Goal: Transaction & Acquisition: Purchase product/service

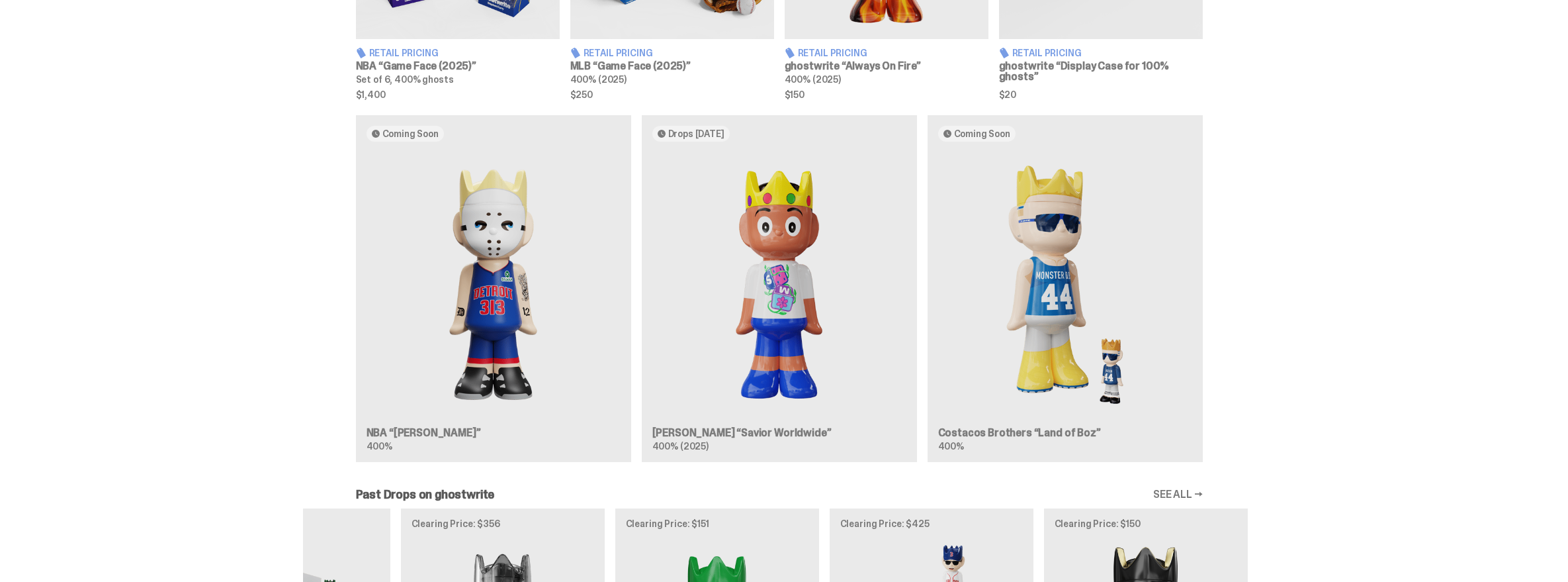
scroll to position [770, 0]
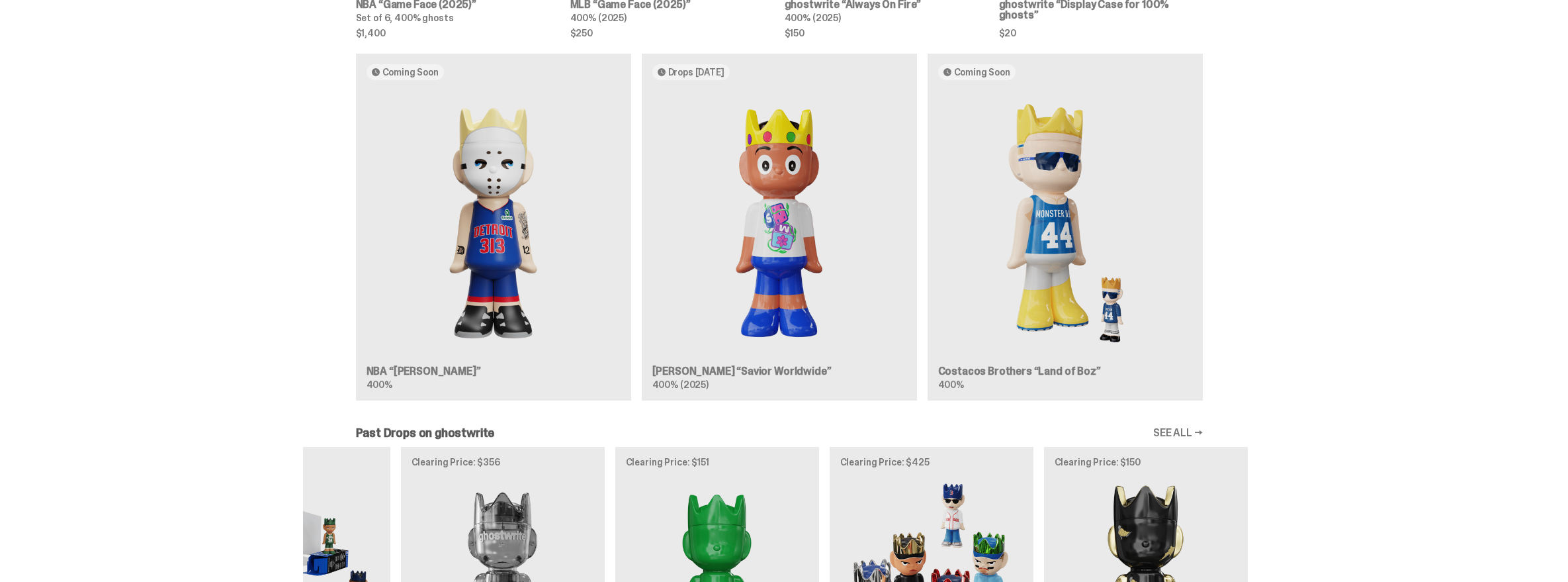
click at [783, 255] on img at bounding box center [780, 223] width 254 height 265
click at [773, 300] on div "Coming Soon NBA “[PERSON_NAME]” 400% Drops [DATE] [PERSON_NAME] “Savior Worldwi…" at bounding box center [779, 232] width 953 height 358
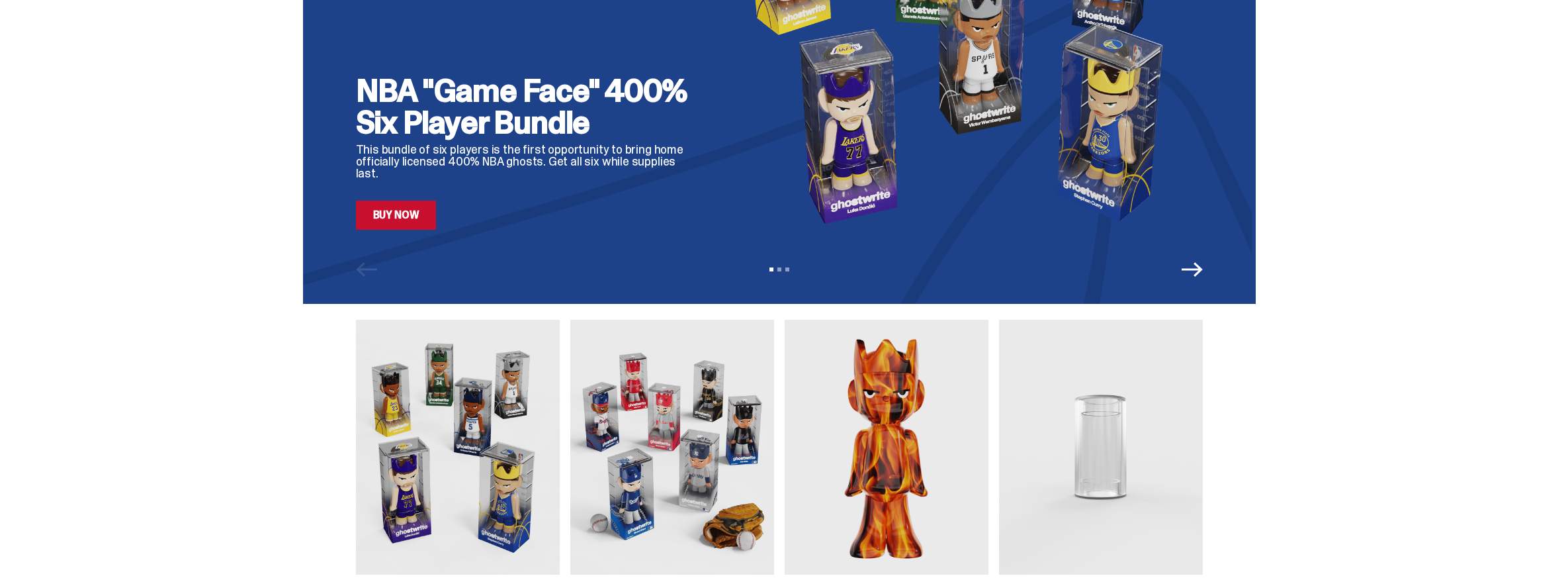
scroll to position [0, 0]
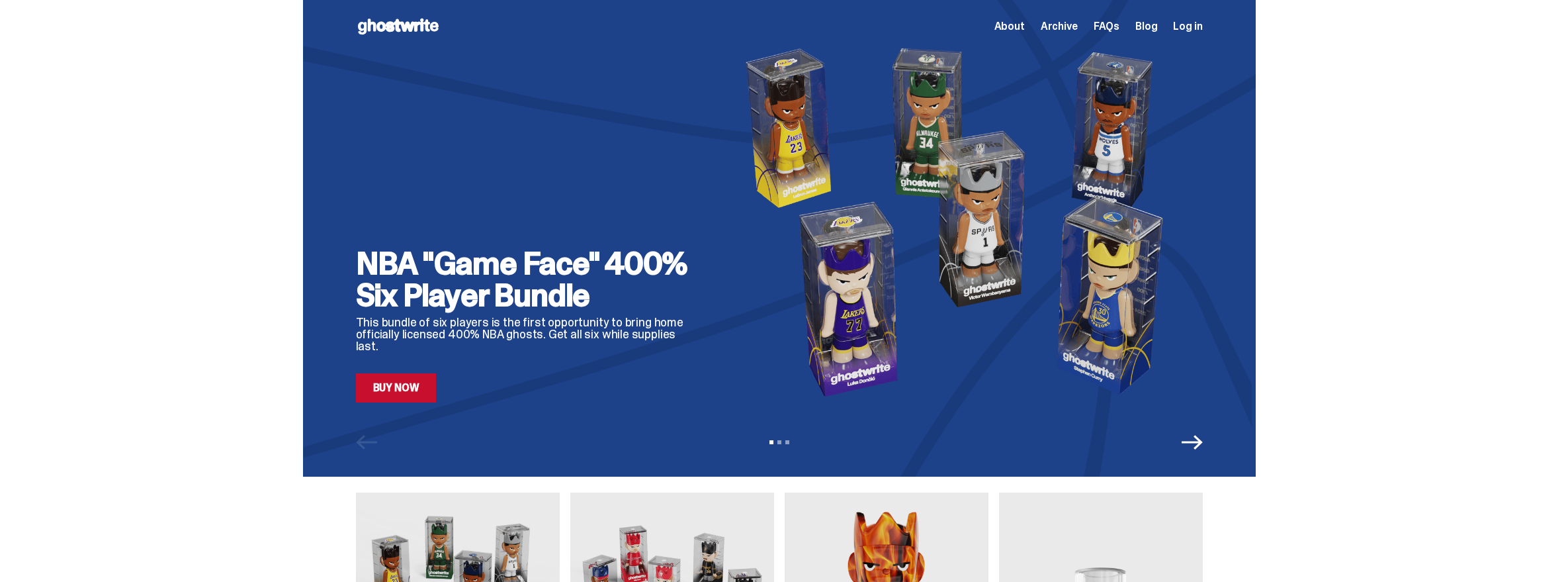
click at [1193, 451] on icon "Next" at bounding box center [1192, 443] width 21 height 21
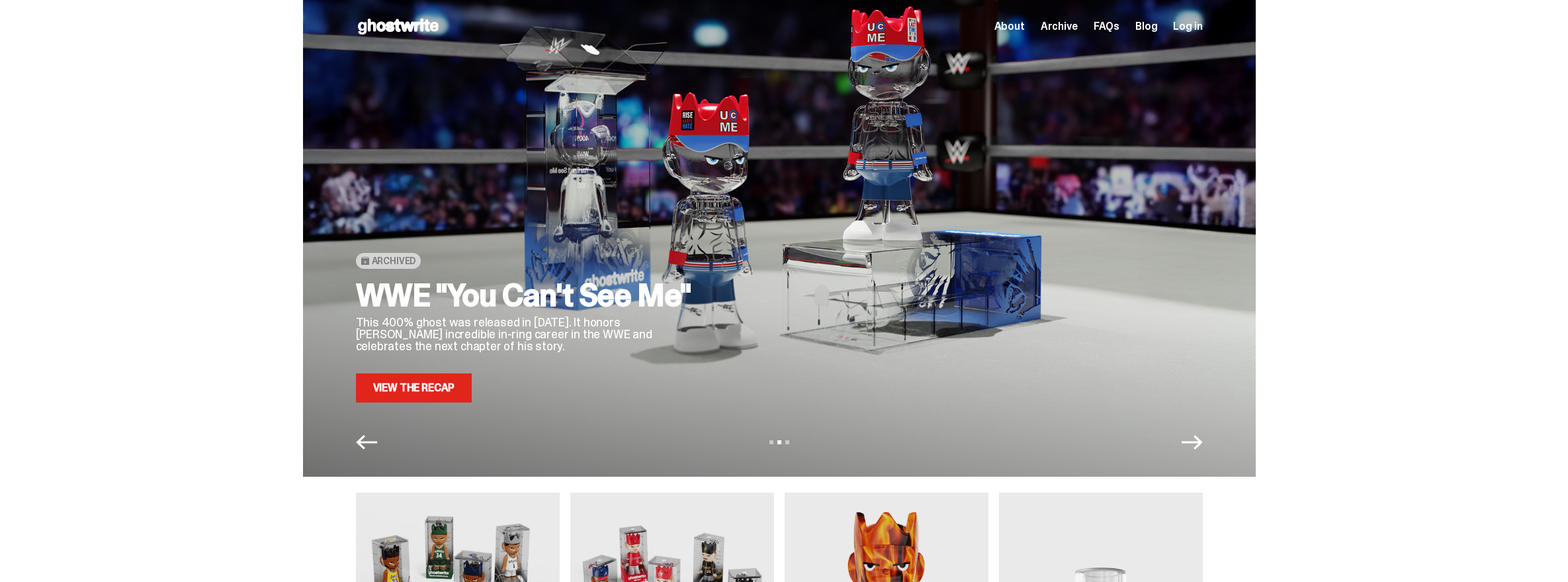
click at [1192, 449] on icon "Next" at bounding box center [1192, 442] width 21 height 15
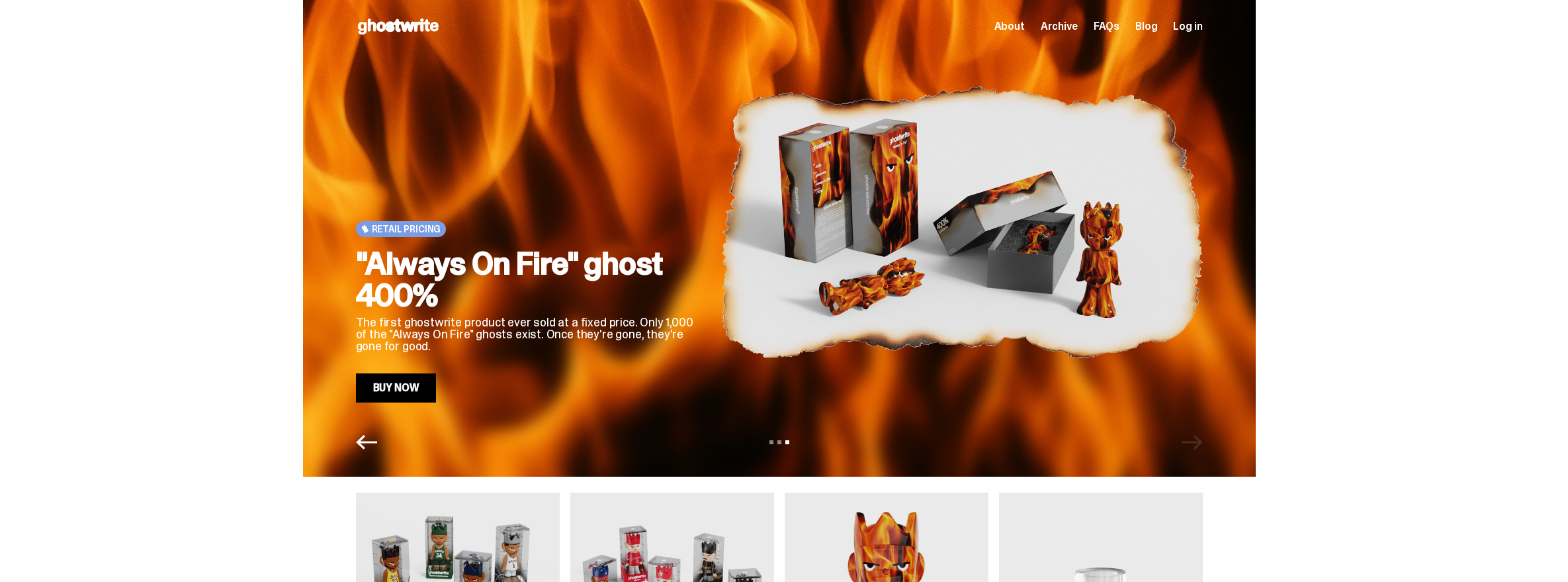
click at [1192, 451] on div "View slide 1 View slide 2 View slide 3" at bounding box center [779, 443] width 953 height 21
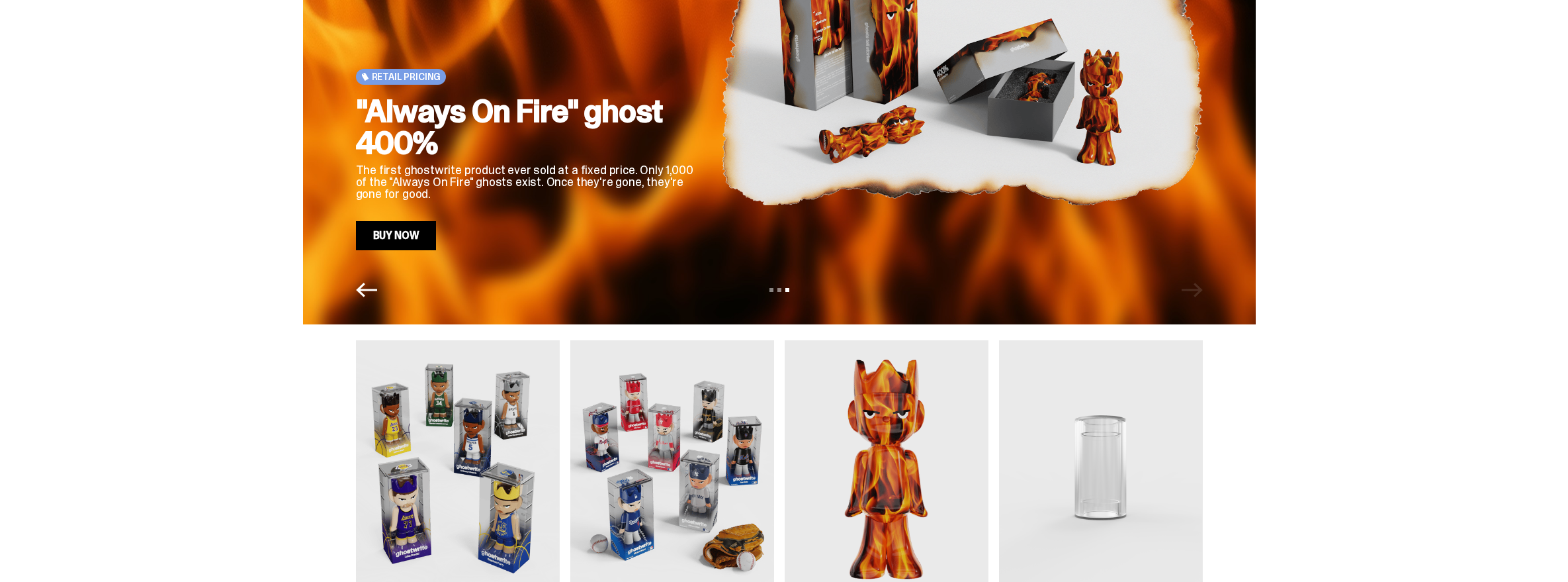
scroll to position [154, 0]
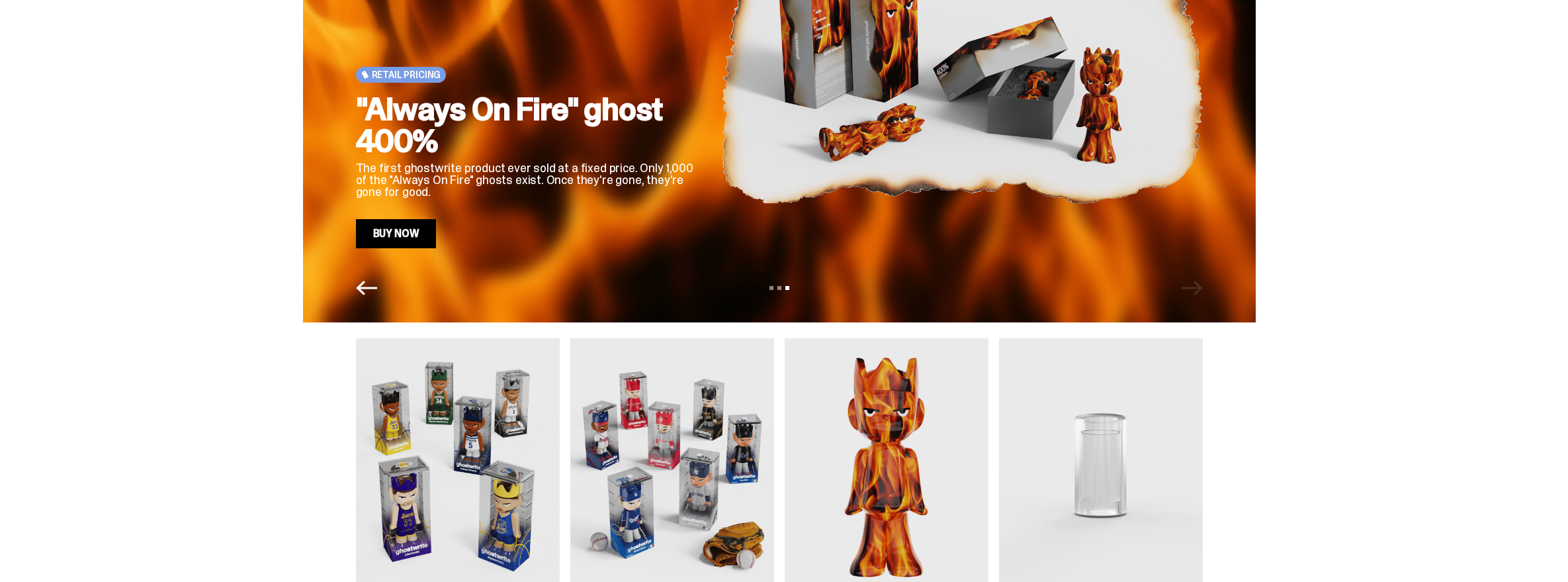
click at [356, 230] on link "Buy Now" at bounding box center [395, 234] width 80 height 29
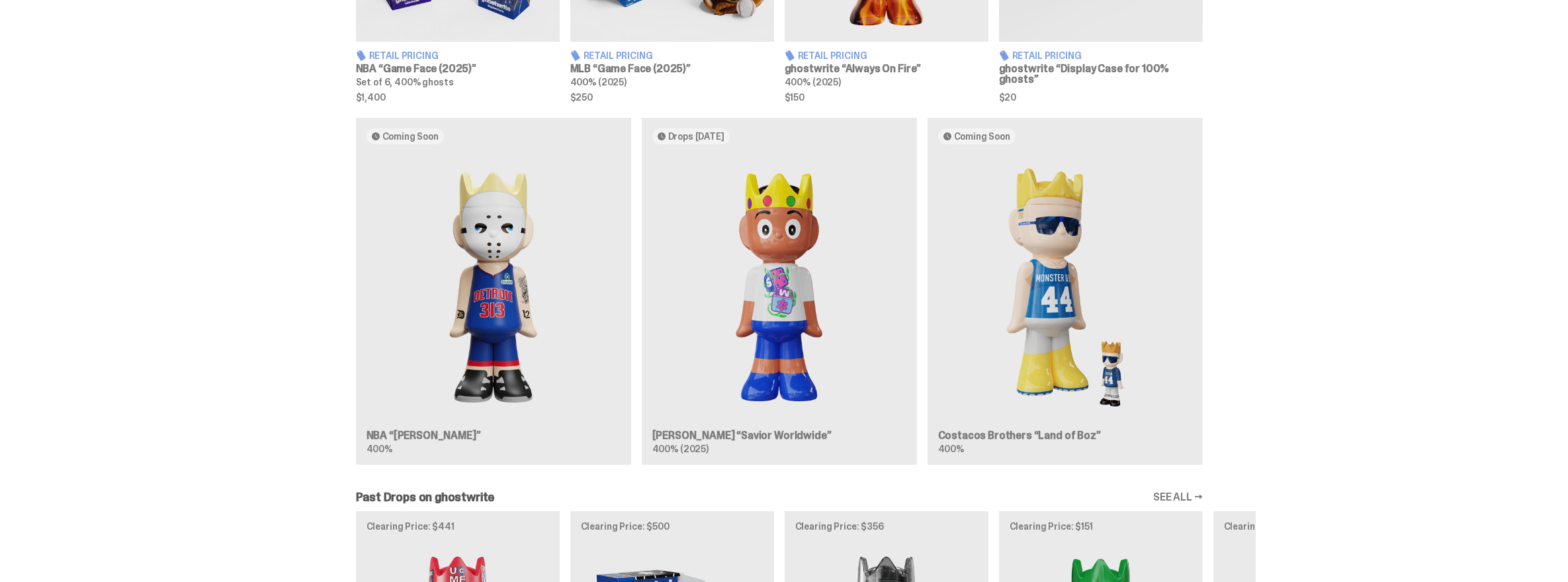
scroll to position [708, 0]
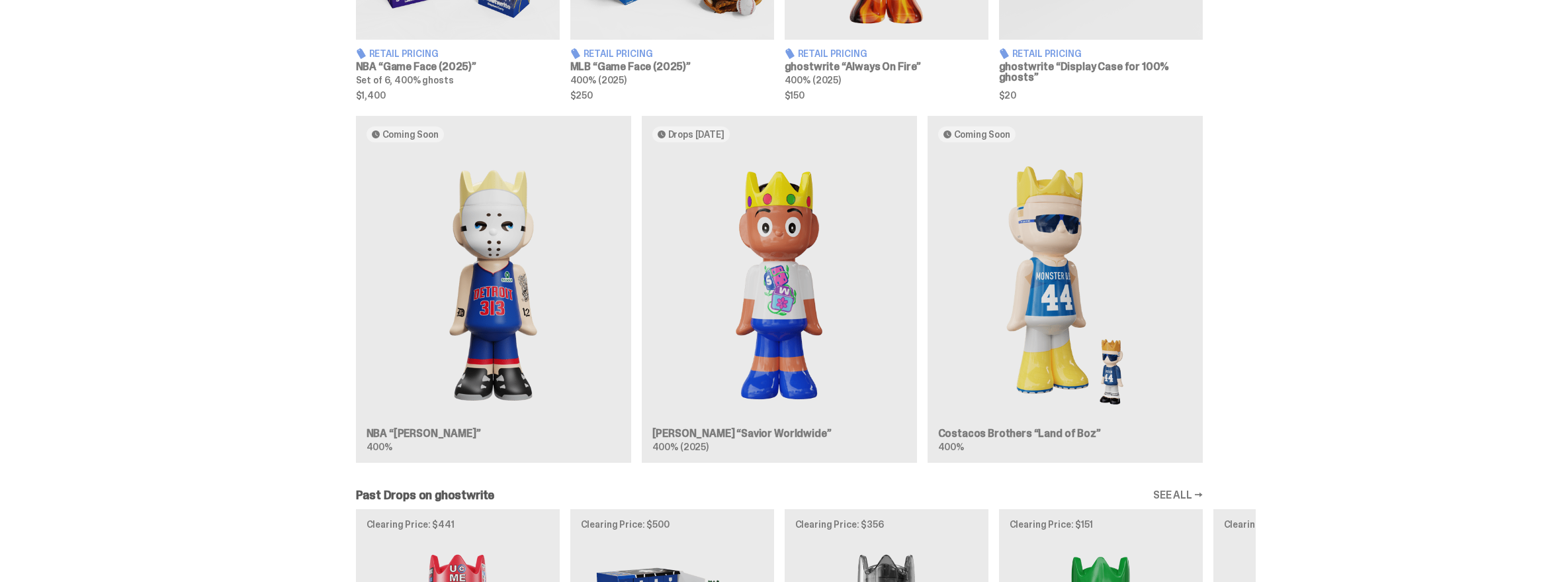
click at [451, 285] on div "Coming Soon NBA “[PERSON_NAME]” 400% Drops [DATE] [PERSON_NAME] “Savior Worldwi…" at bounding box center [779, 294] width 953 height 358
click at [447, 272] on div "Coming Soon NBA “[PERSON_NAME]” 400% Drops [DATE] [PERSON_NAME] “Savior Worldwi…" at bounding box center [779, 294] width 953 height 358
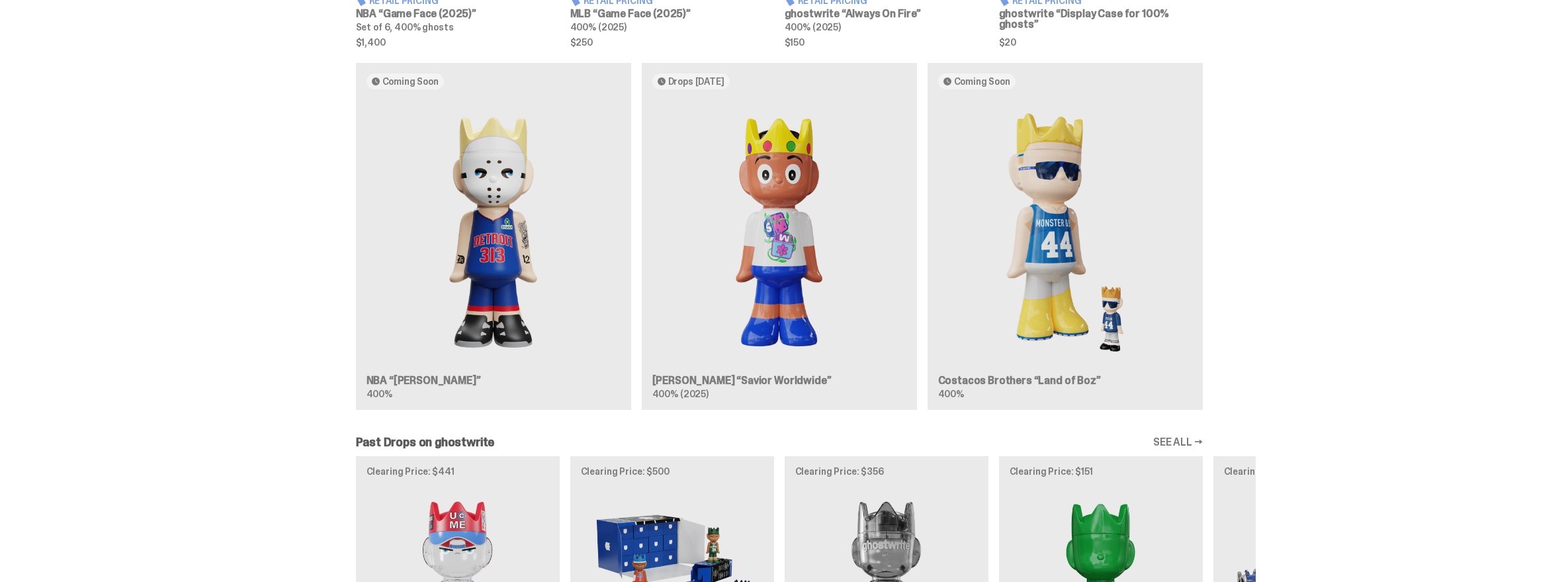
scroll to position [806, 0]
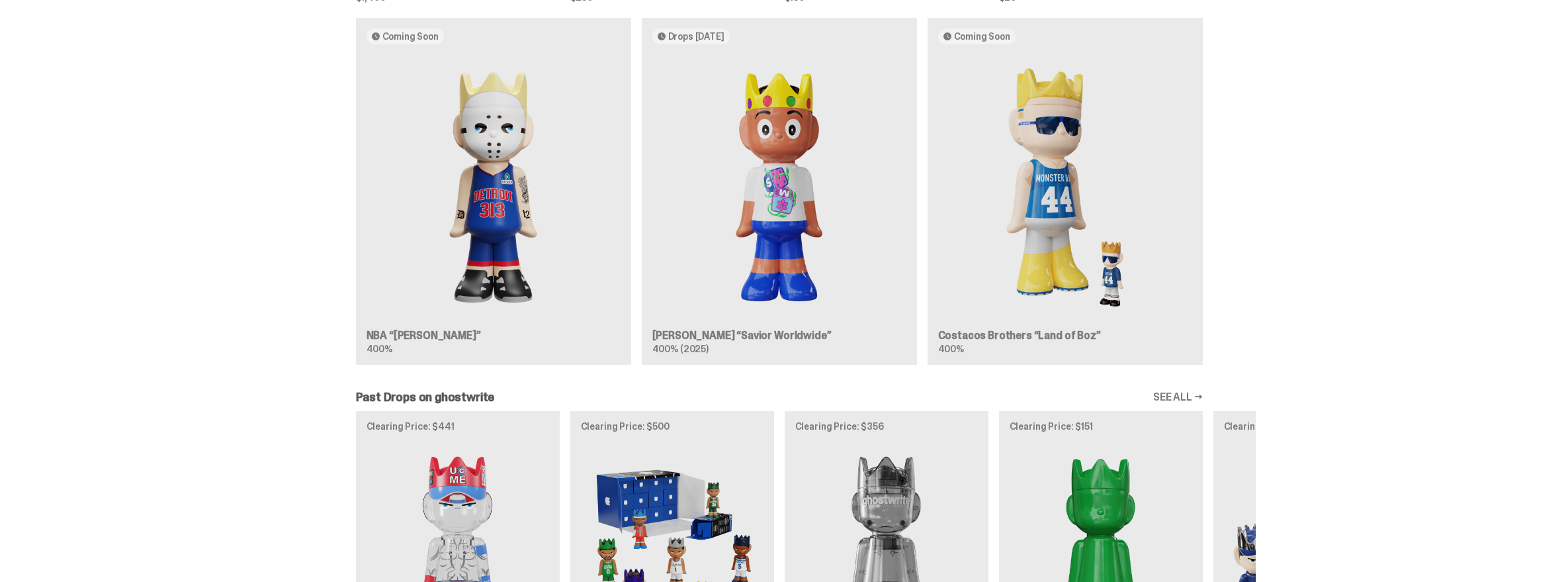
click at [447, 286] on div "Coming Soon NBA “[PERSON_NAME]” 400% Drops [DATE] [PERSON_NAME] “Savior Worldwi…" at bounding box center [779, 197] width 953 height 358
click at [443, 268] on div "Coming Soon NBA “[PERSON_NAME]” 400% Drops [DATE] [PERSON_NAME] “Savior Worldwi…" at bounding box center [779, 197] width 953 height 358
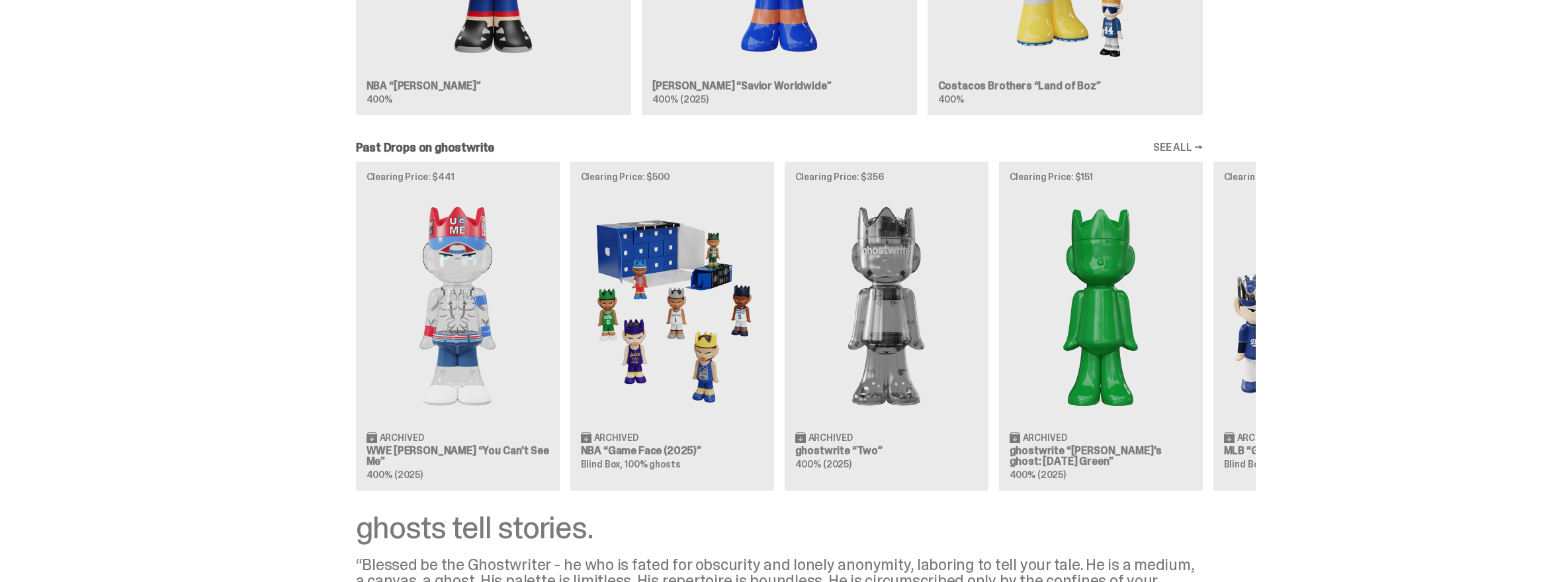
scroll to position [1057, 0]
click at [397, 343] on div "Clearing Price: $441 Archived WWE [PERSON_NAME] “You Can't See Me” 400% (2025) …" at bounding box center [779, 325] width 953 height 328
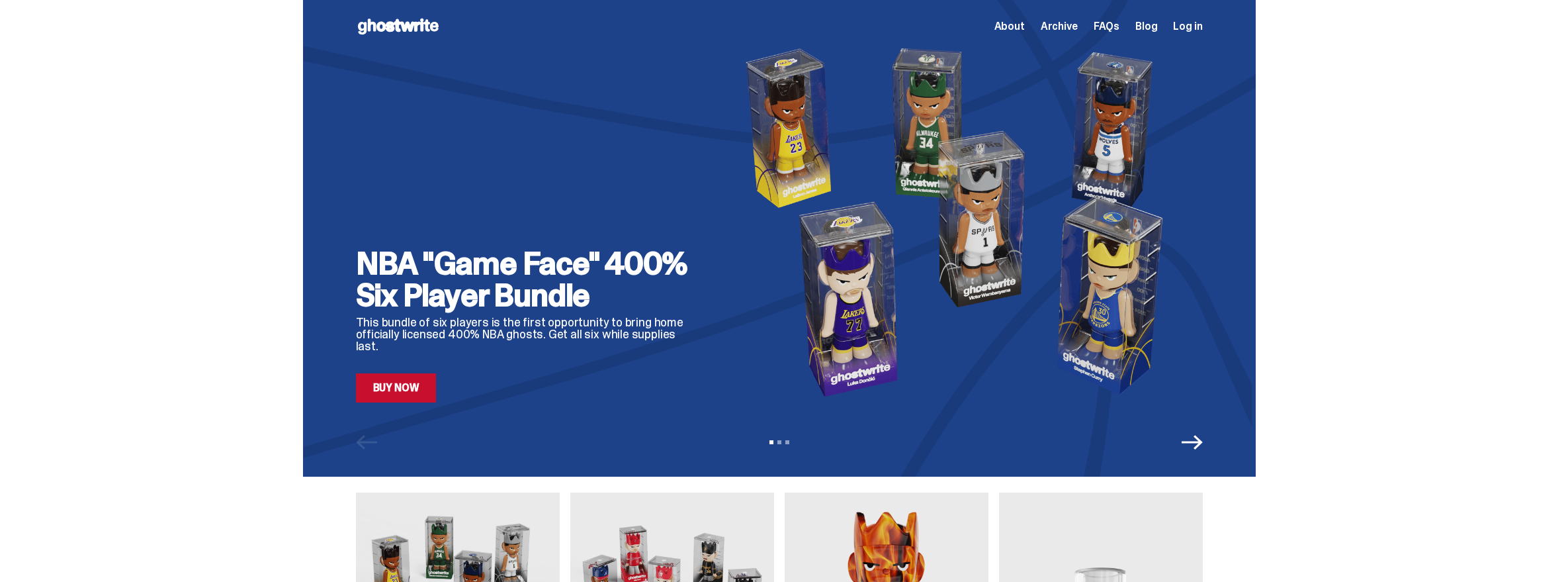
click at [1198, 452] on icon "Next" at bounding box center [1192, 443] width 21 height 21
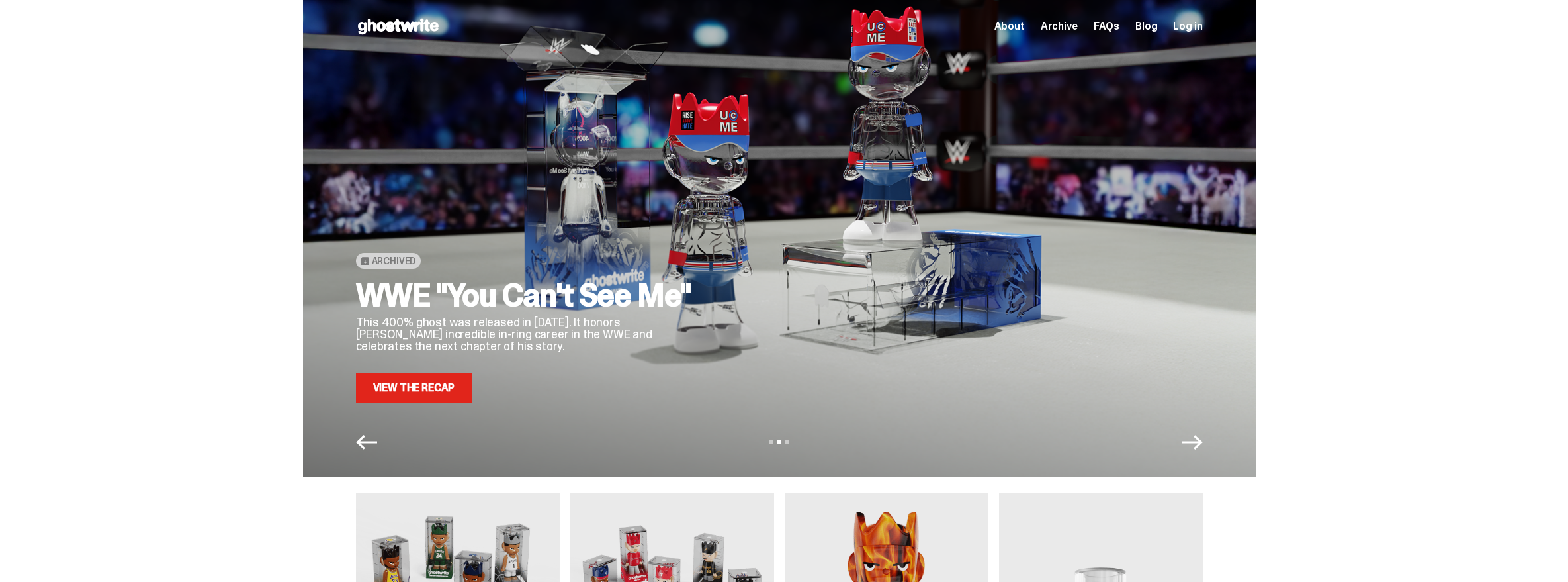
click at [1198, 452] on icon "Next" at bounding box center [1192, 443] width 21 height 21
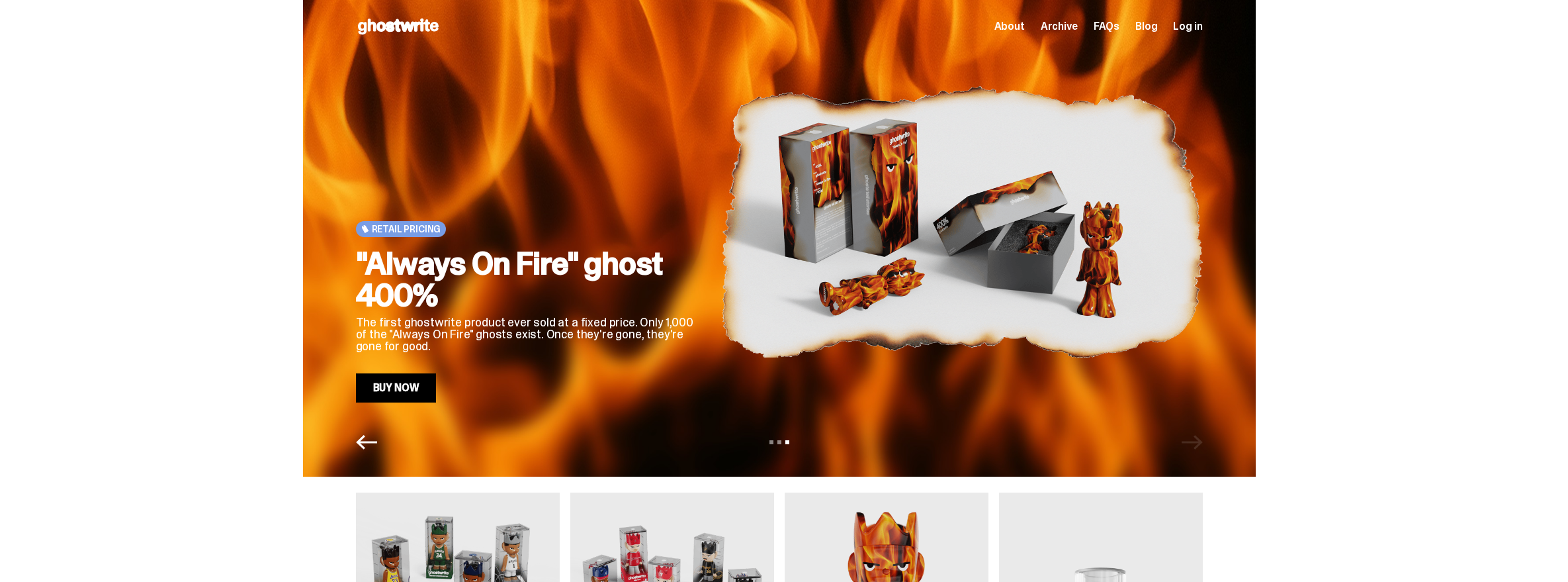
click at [1198, 453] on div "View slide 1 View slide 2 View slide 3" at bounding box center [779, 443] width 953 height 21
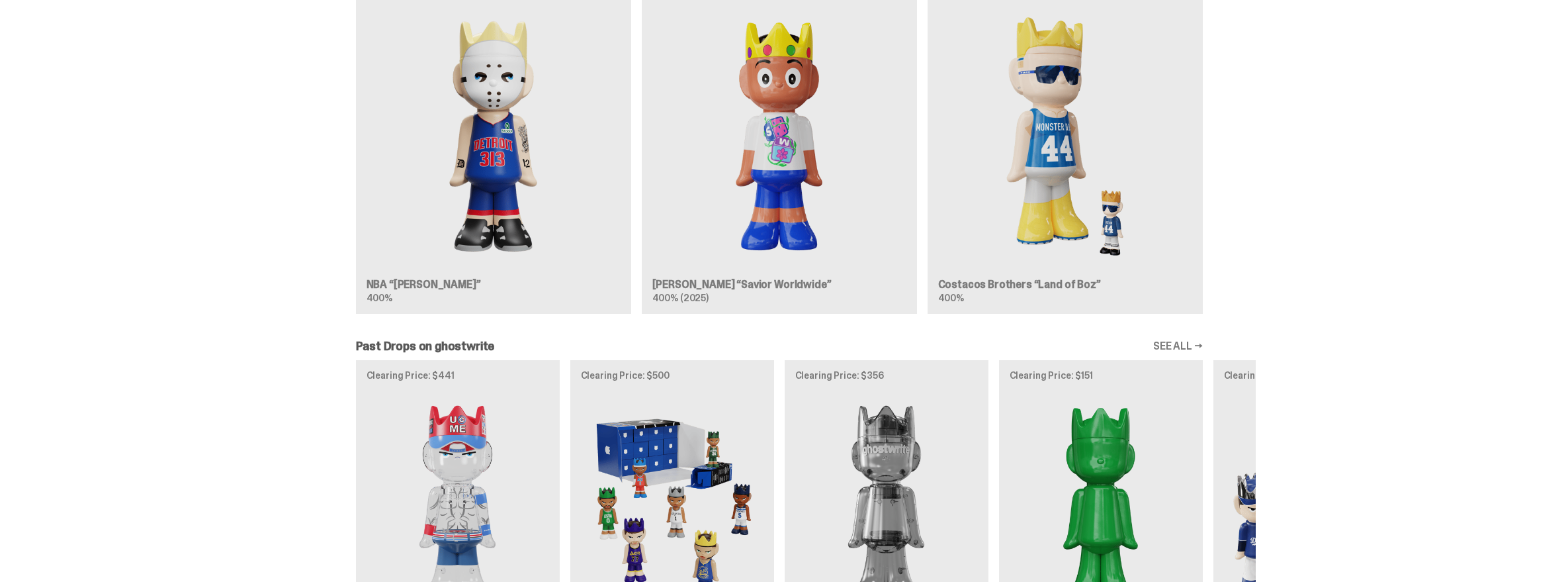
scroll to position [883, 0]
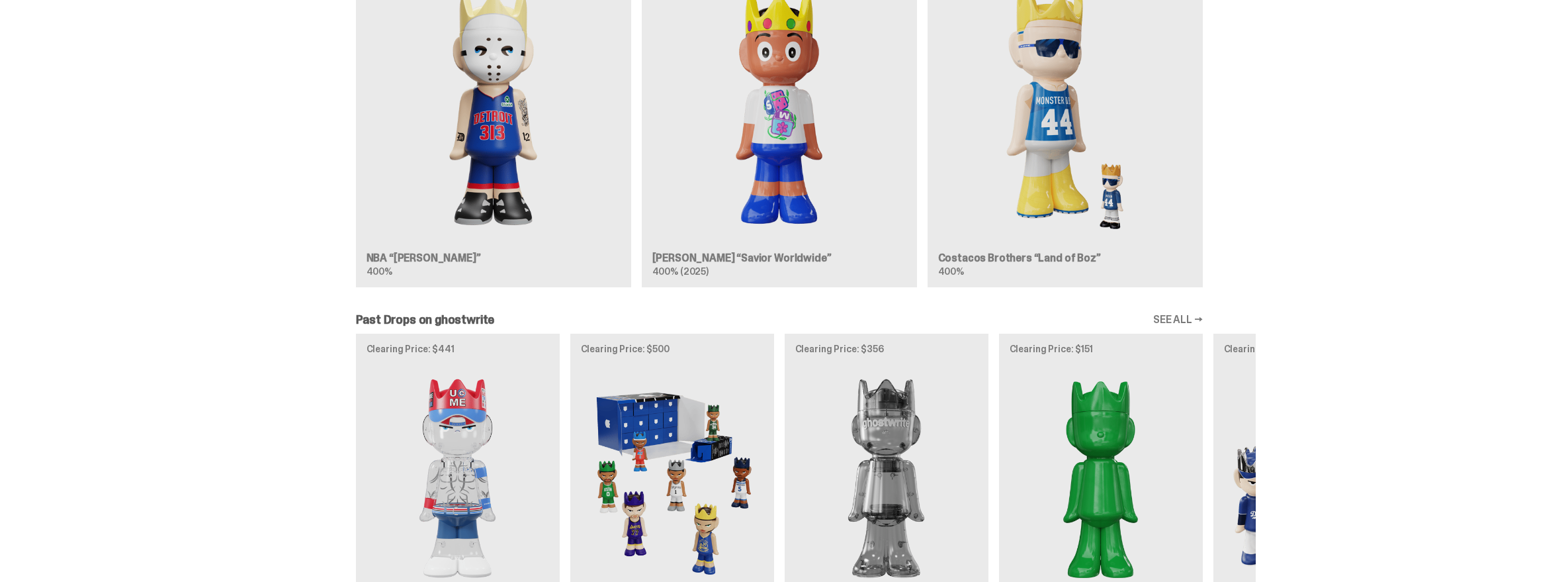
click at [431, 189] on img at bounding box center [494, 110] width 254 height 265
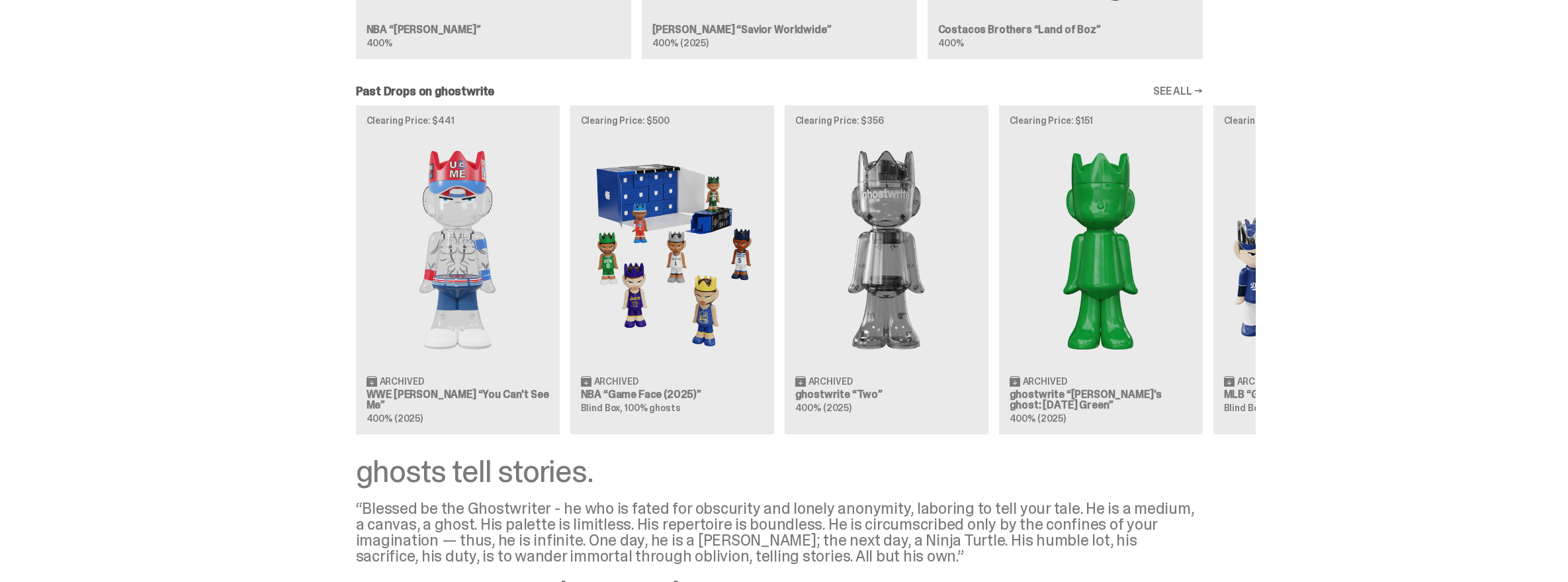
scroll to position [1109, 0]
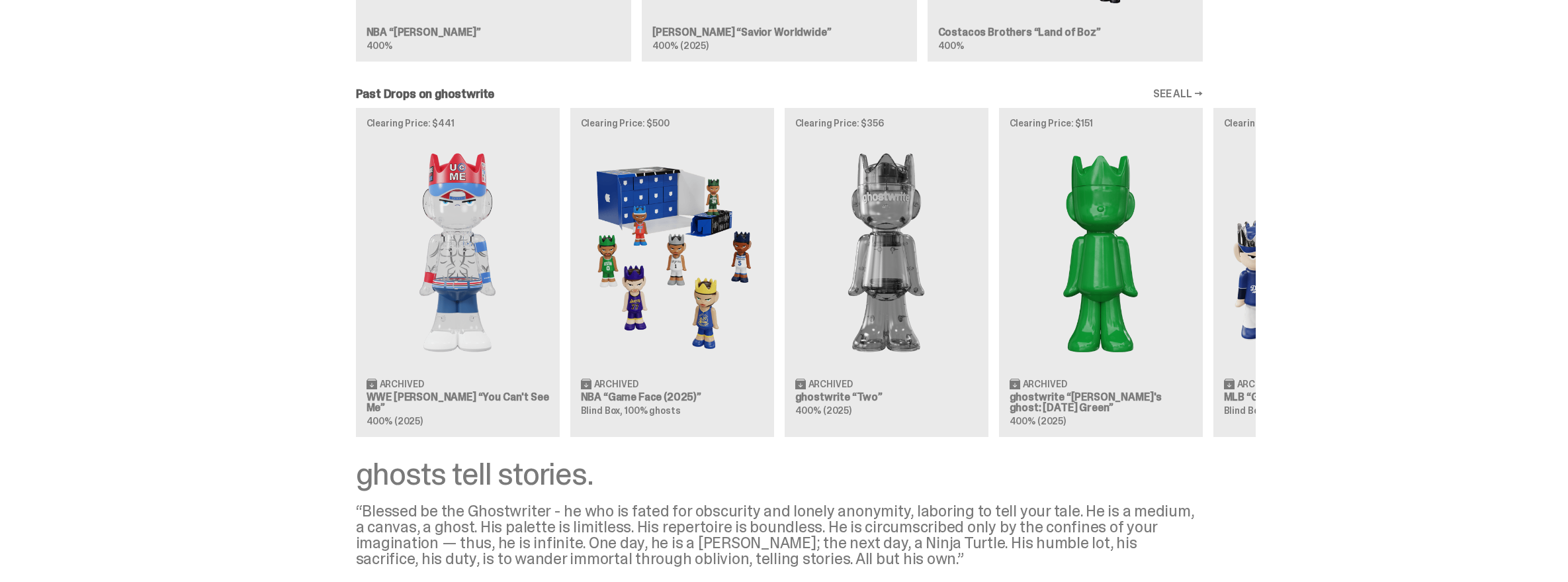
click at [409, 268] on div "Clearing Price: $441 Archived WWE [PERSON_NAME] “You Can't See Me” 400% (2025) …" at bounding box center [779, 272] width 953 height 328
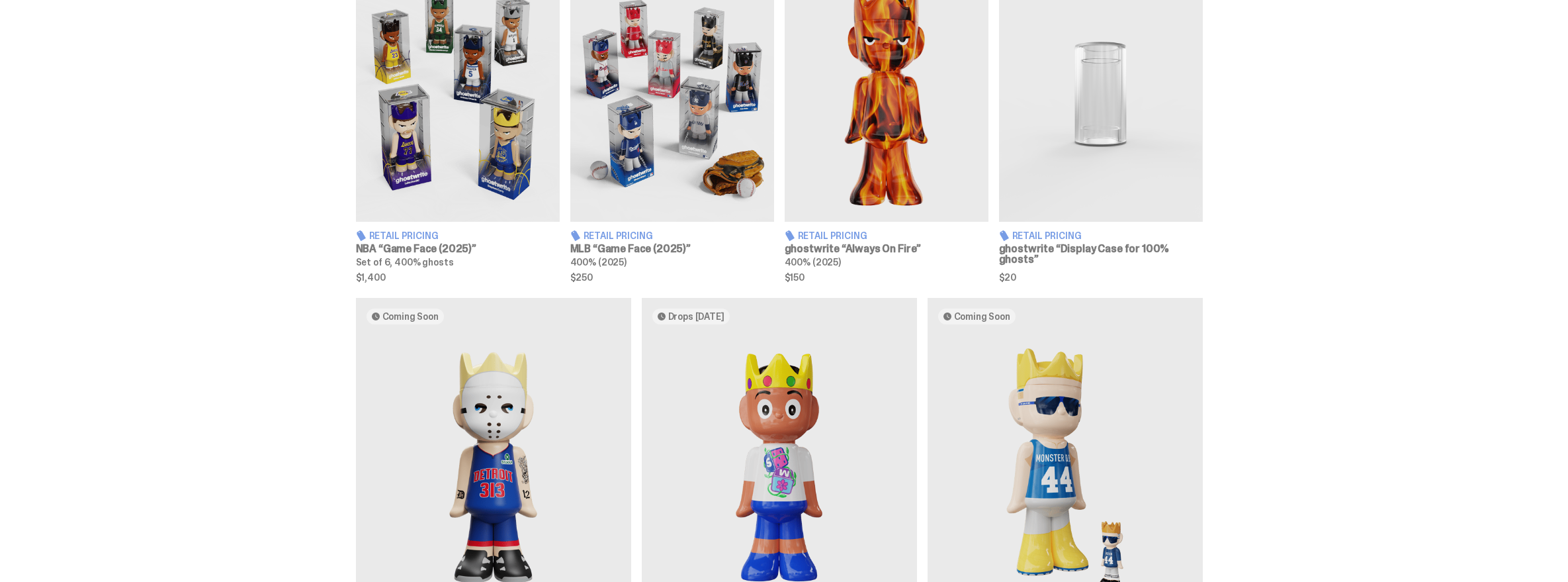
scroll to position [530, 0]
